Goal: Transaction & Acquisition: Download file/media

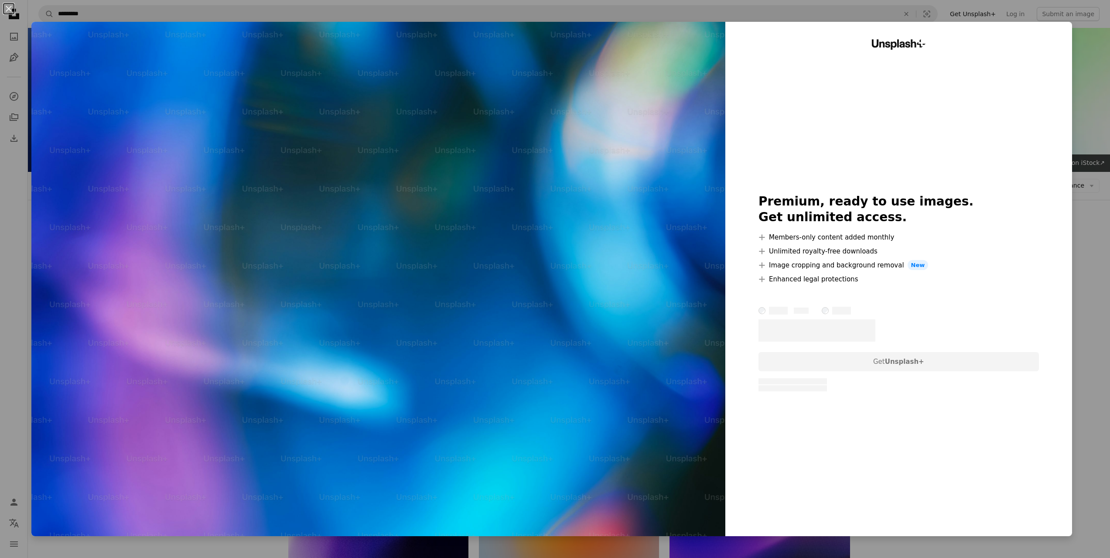
scroll to position [4088, 0]
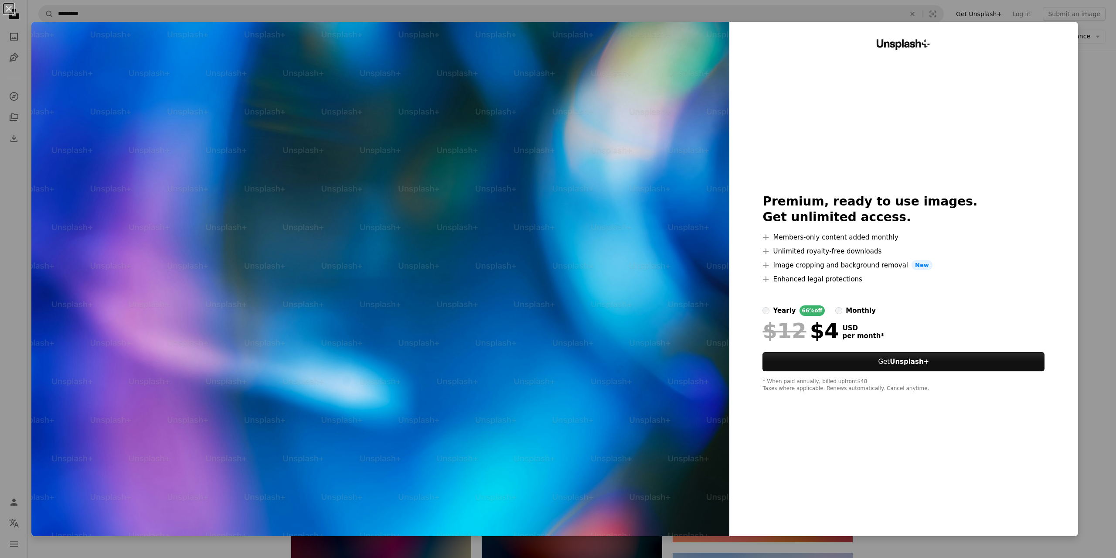
click at [1102, 25] on div "An X shape Unsplash+ Premium, ready to use images. Get unlimited access. A plus…" at bounding box center [558, 279] width 1116 height 558
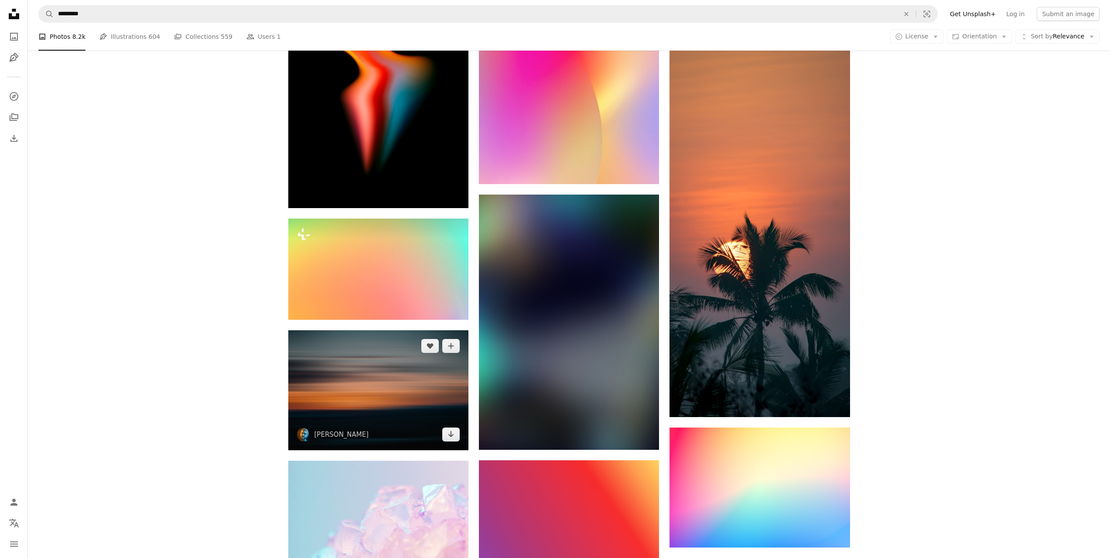
scroll to position [9713, 0]
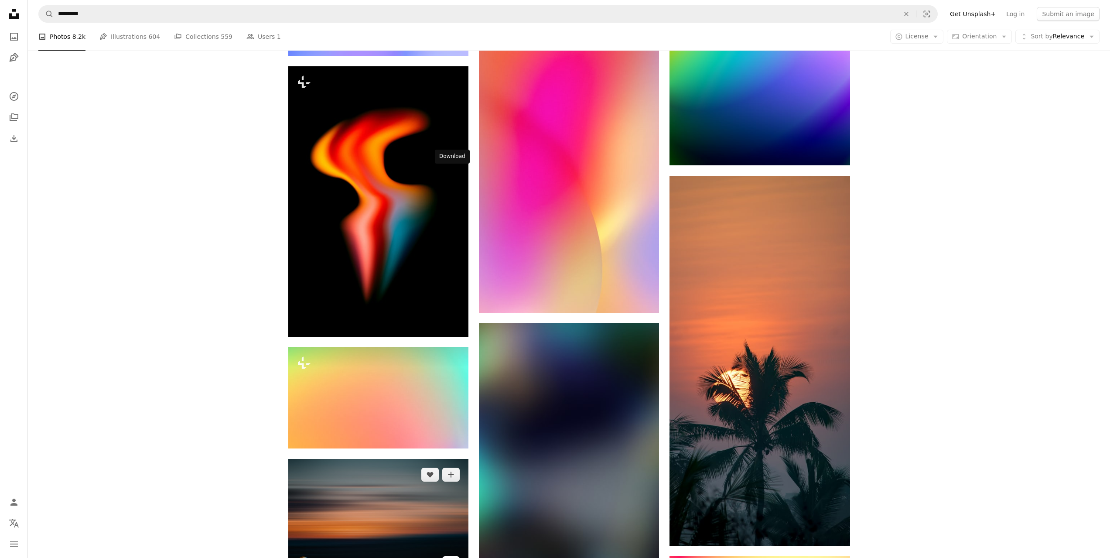
click at [452, 557] on icon "Arrow pointing down" at bounding box center [450, 562] width 7 height 10
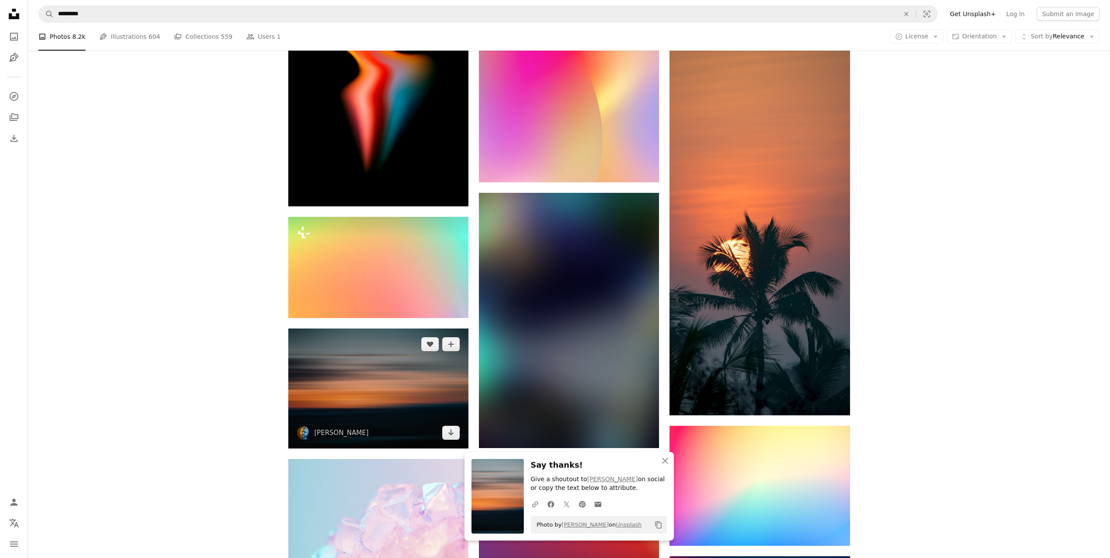
scroll to position [9800, 0]
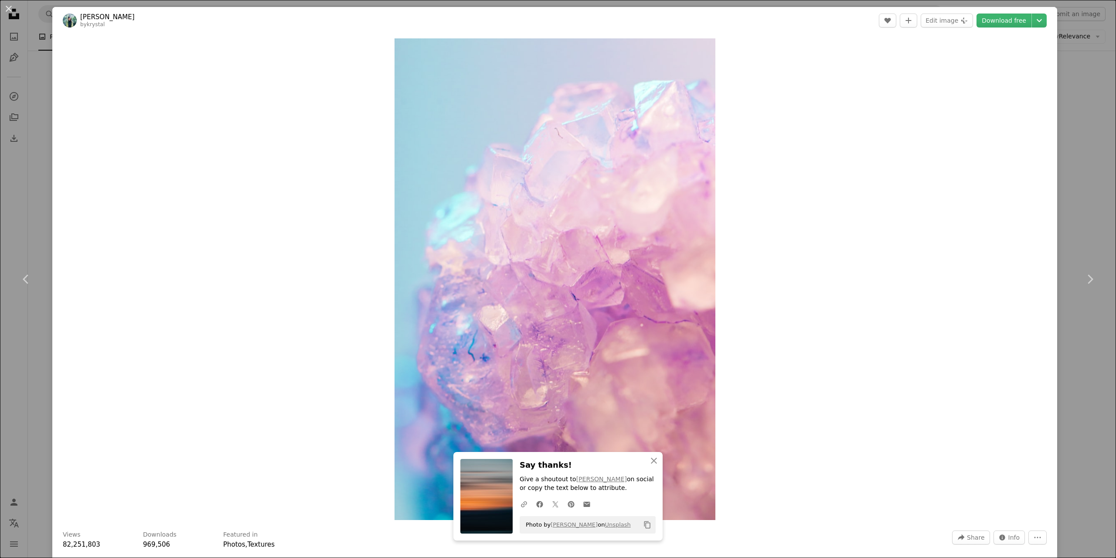
click at [1067, 21] on div "An X shape Chevron left Chevron right An X shape Close Say thanks! Give a shout…" at bounding box center [558, 279] width 1116 height 558
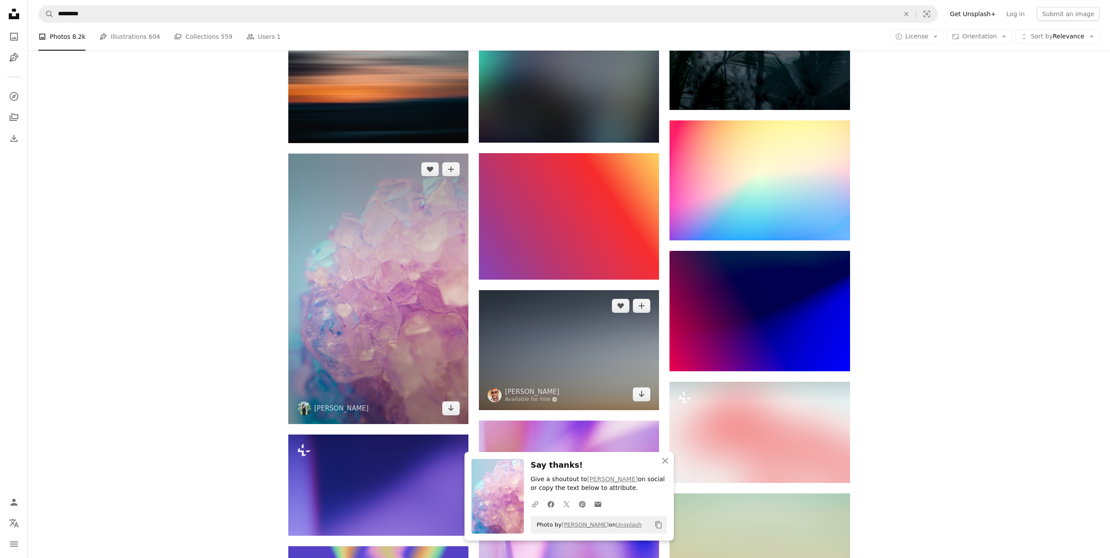
scroll to position [10192, 0]
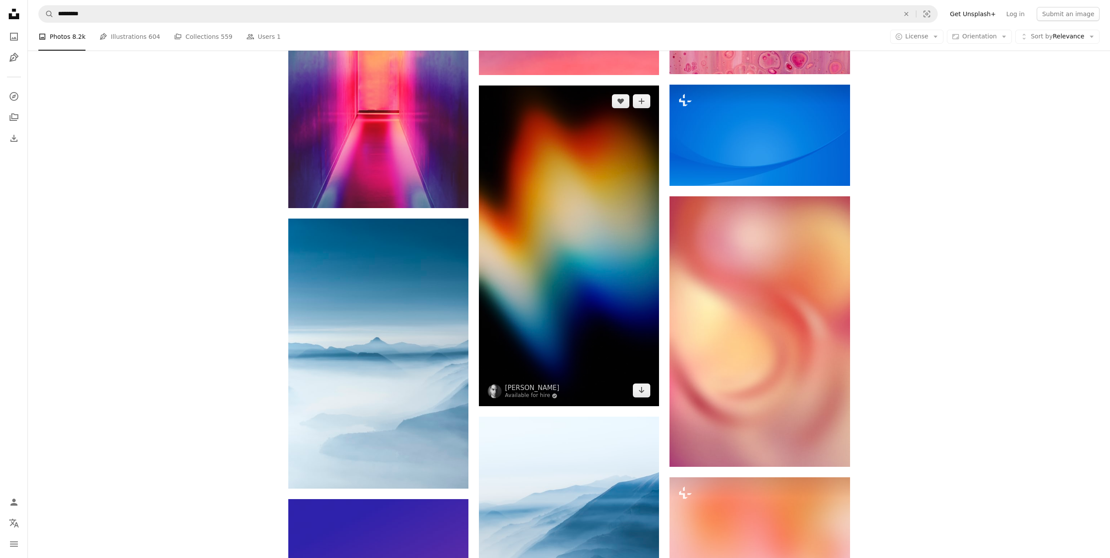
scroll to position [11501, 0]
